Goal: Find specific page/section: Find specific page/section

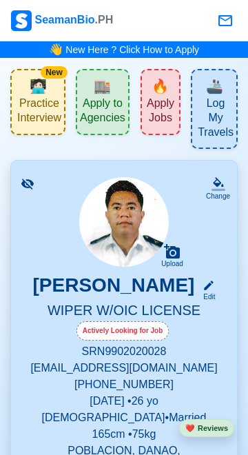
click at [105, 125] on span "Apply to Agencies" at bounding box center [102, 113] width 45 height 32
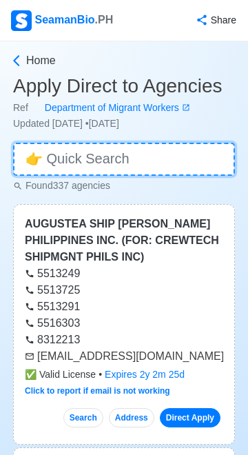
click at [74, 161] on input at bounding box center [124, 159] width 222 height 33
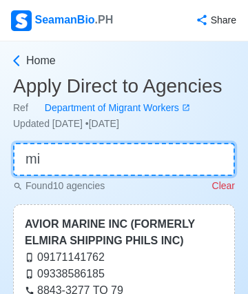
type input "m"
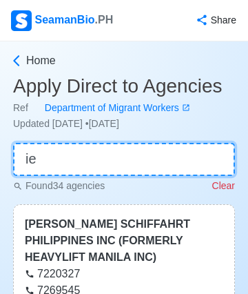
type input "i"
